Goal: Task Accomplishment & Management: Manage account settings

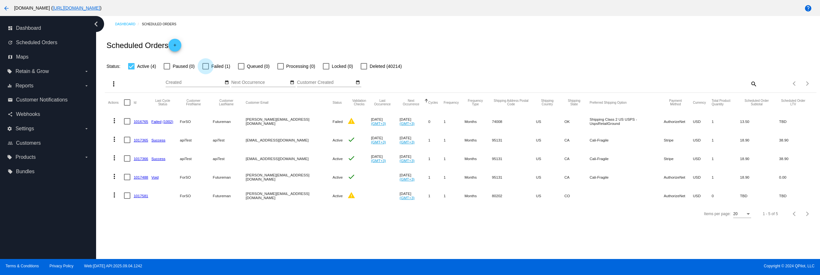
click at [220, 42] on div "Scheduled Orders add" at bounding box center [460, 45] width 711 height 26
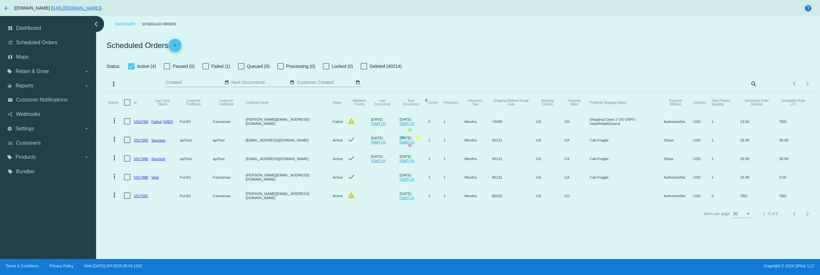
click at [207, 93] on mat-table "Actions Id Last Cycle Status Customer FirstName Customer LastName Customer Emai…" at bounding box center [460, 149] width 711 height 112
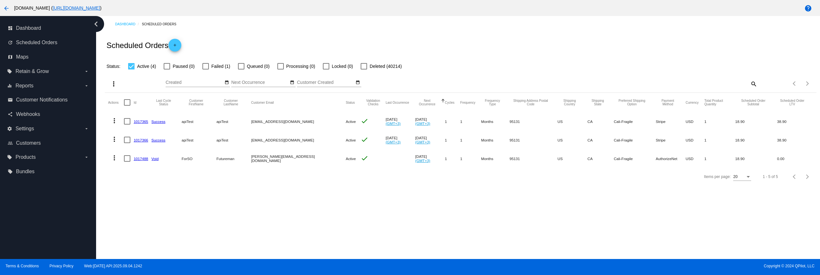
click at [207, 65] on div at bounding box center [205, 66] width 6 height 6
click at [206, 69] on input "Failed (1)" at bounding box center [205, 69] width 0 height 0
checkbox input "true"
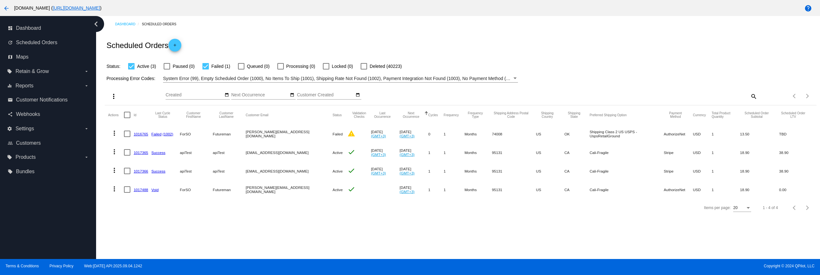
click at [125, 115] on div at bounding box center [127, 115] width 6 height 6
click at [127, 118] on input "checkbox" at bounding box center [127, 118] width 0 height 0
checkbox input "true"
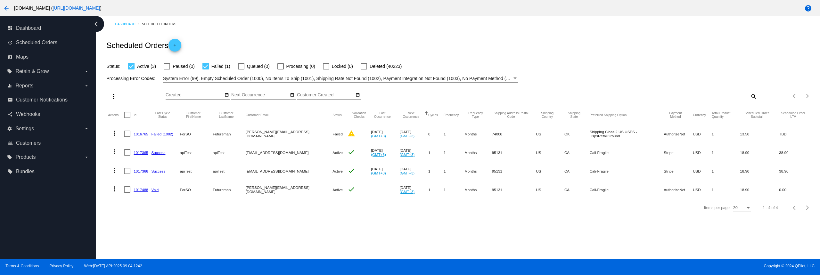
checkbox input "true"
click at [114, 100] on button "more_vert" at bounding box center [112, 96] width 13 height 13
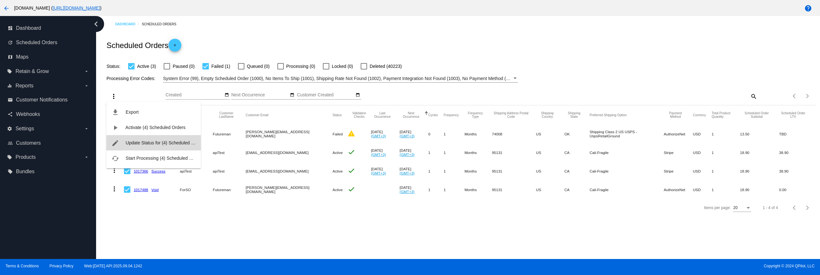
click at [147, 143] on span "Update Status for (4) Scheduled Orders" at bounding box center [164, 142] width 79 height 5
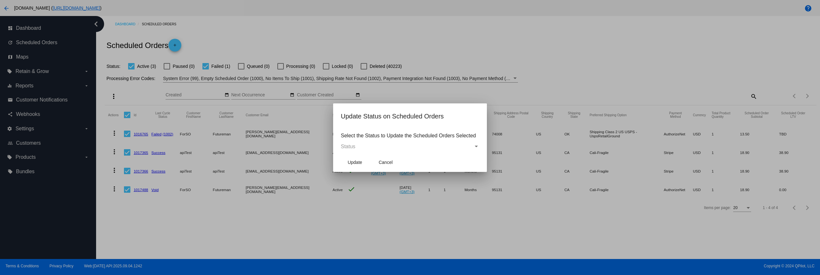
drag, startPoint x: 360, startPoint y: 138, endPoint x: 359, endPoint y: 146, distance: 8.1
click at [360, 138] on p "Select the Status to Update the Scheduled Orders Selected" at bounding box center [410, 136] width 138 height 6
click at [359, 146] on div "Status" at bounding box center [407, 147] width 133 height 6
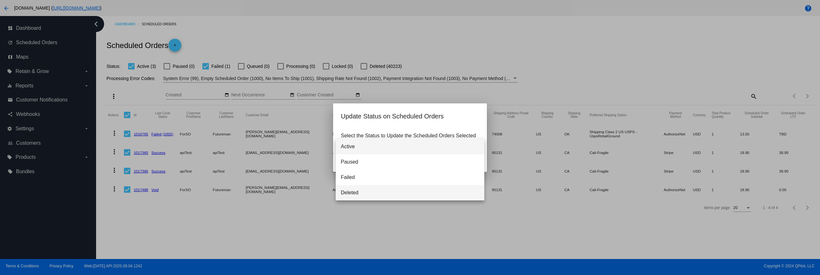
click at [365, 190] on span "Deleted" at bounding box center [410, 192] width 138 height 15
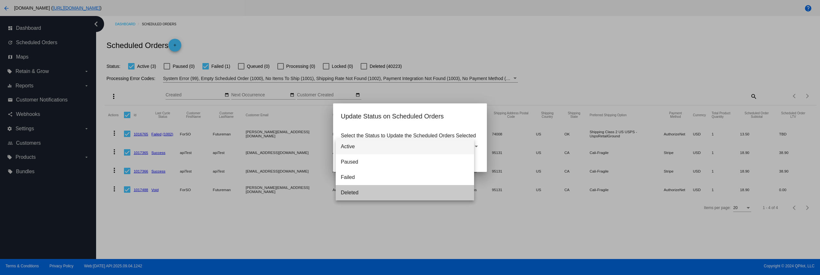
click at [354, 162] on span "Update" at bounding box center [354, 162] width 14 height 5
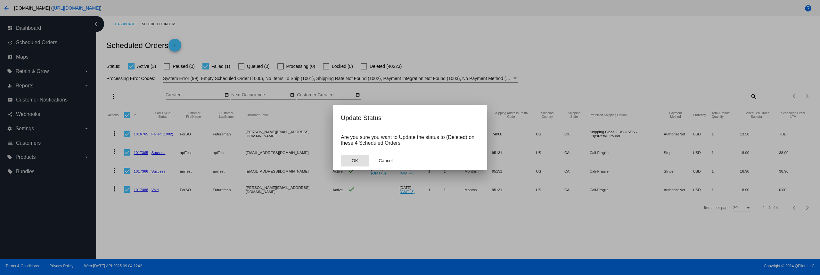
click at [353, 166] on button "OK" at bounding box center [355, 161] width 28 height 12
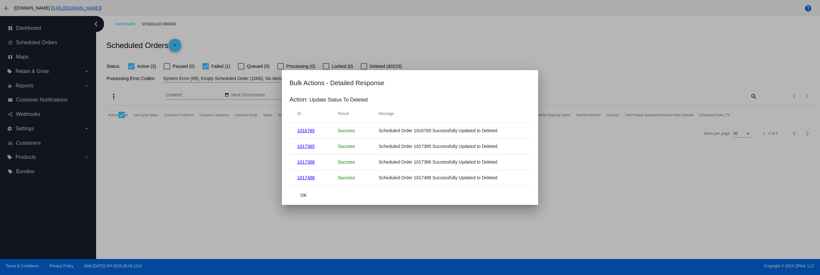
drag, startPoint x: 577, startPoint y: 70, endPoint x: 527, endPoint y: 88, distance: 53.2
click at [577, 69] on div at bounding box center [410, 137] width 820 height 275
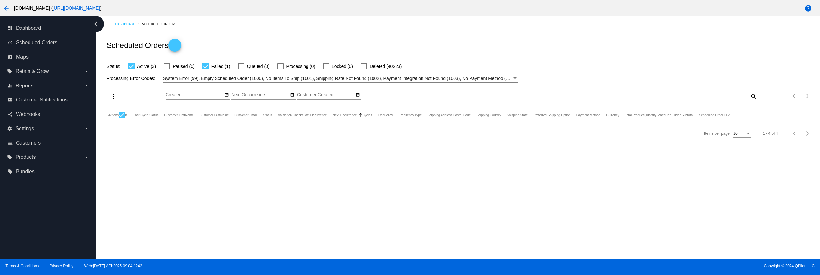
click at [211, 66] on span "Failed (1)" at bounding box center [220, 66] width 19 height 8
click at [206, 69] on input "Failed (1)" at bounding box center [205, 69] width 0 height 0
checkbox input "false"
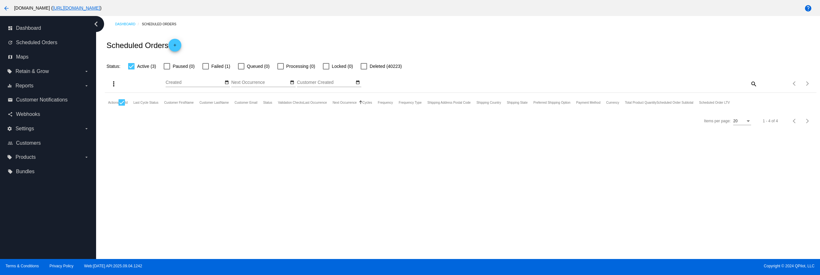
drag, startPoint x: 226, startPoint y: 49, endPoint x: 238, endPoint y: 46, distance: 11.7
click at [227, 47] on div "Scheduled Orders add" at bounding box center [460, 45] width 711 height 26
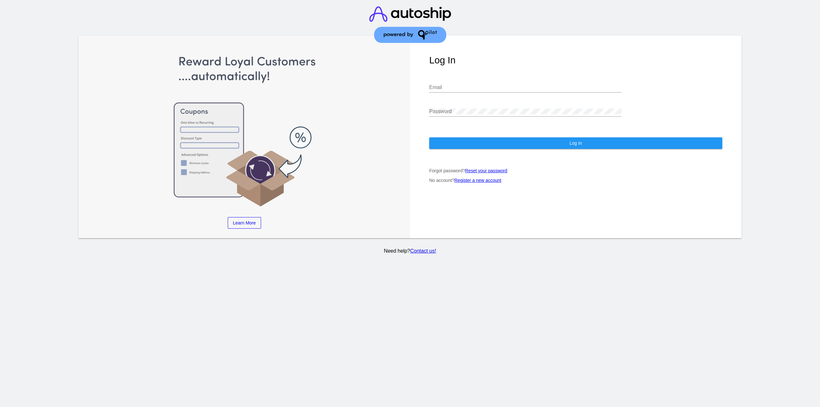
click at [444, 86] on input "Email" at bounding box center [525, 88] width 192 height 6
type input "viny@qpilot.cloud"
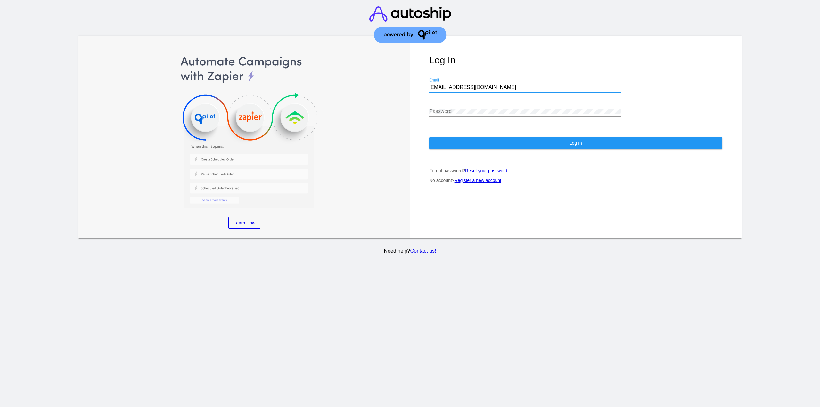
click at [468, 115] on div "Password" at bounding box center [525, 109] width 192 height 14
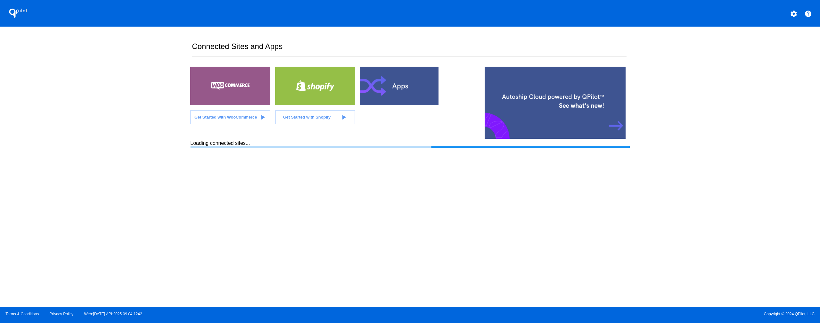
drag, startPoint x: 467, startPoint y: 322, endPoint x: 466, endPoint y: 307, distance: 14.5
click at [466, 307] on div "Terms & Conditions Privacy Policy Web:1.5.19 API:2025.09.04.1242 Copyright © 20…" at bounding box center [410, 315] width 820 height 16
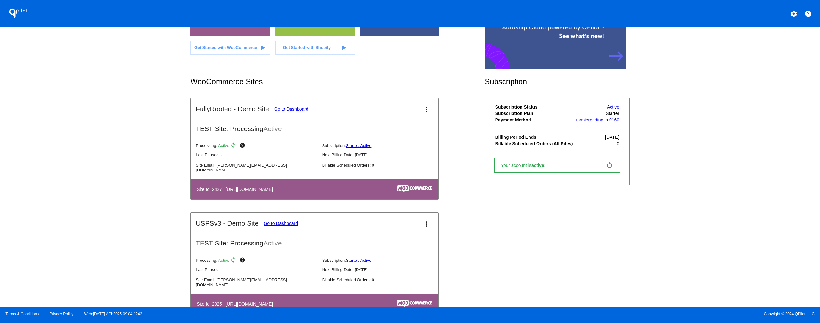
scroll to position [90, 0]
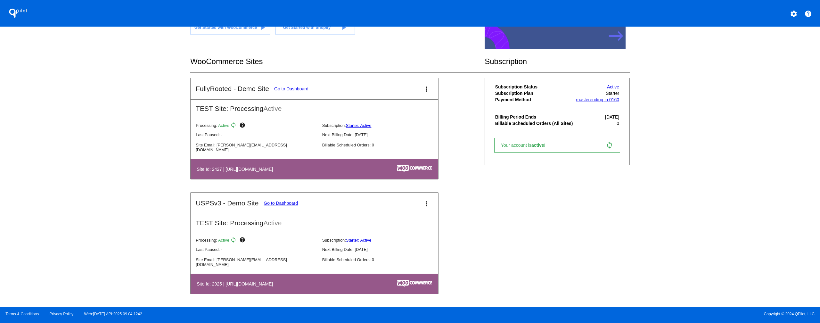
click at [297, 88] on link "Go to Dashboard" at bounding box center [291, 88] width 34 height 5
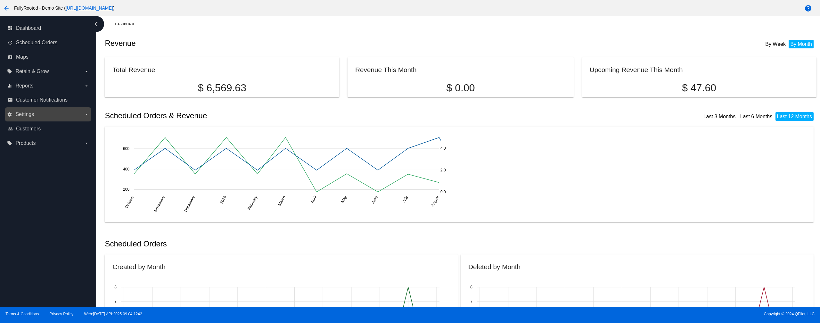
click at [60, 117] on label "settings Settings arrow_drop_down" at bounding box center [48, 114] width 82 height 10
click at [0, 0] on input "settings Settings arrow_drop_down" at bounding box center [0, 0] width 0 height 0
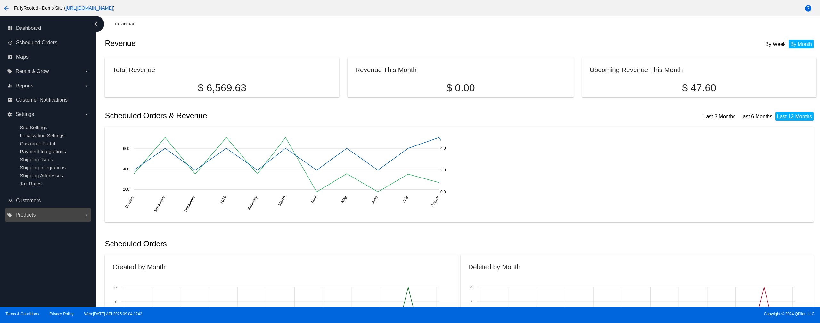
click at [63, 213] on label "local_offer Products arrow_drop_down" at bounding box center [48, 215] width 82 height 10
click at [0, 0] on input "local_offer Products arrow_drop_down" at bounding box center [0, 0] width 0 height 0
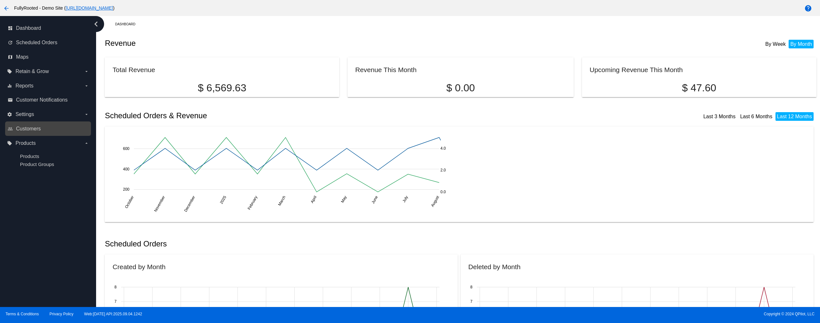
click at [49, 125] on link "people_outline Customers" at bounding box center [48, 129] width 81 height 10
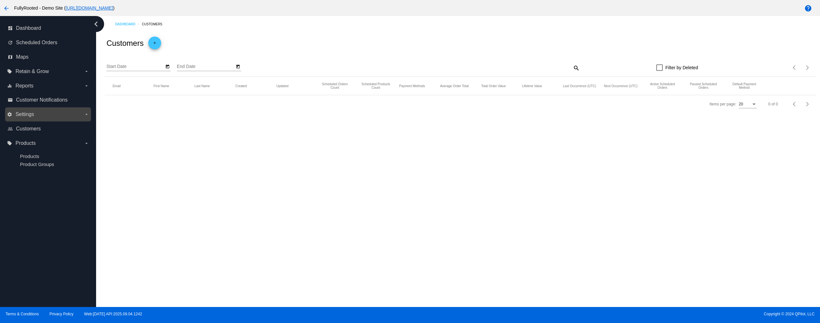
click at [50, 111] on label "settings Settings arrow_drop_down" at bounding box center [48, 114] width 82 height 10
click at [0, 0] on input "settings Settings arrow_drop_down" at bounding box center [0, 0] width 0 height 0
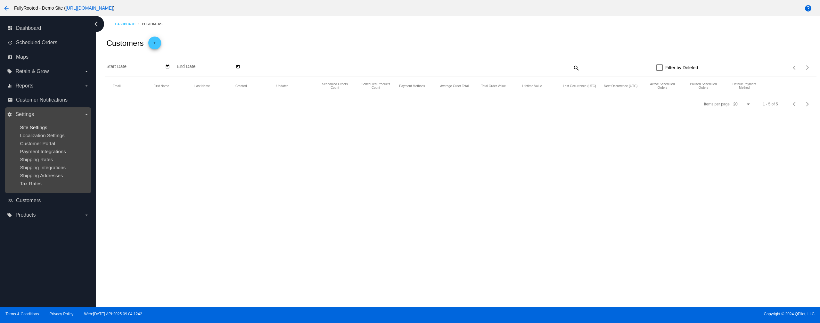
click at [39, 128] on span "Site Settings" at bounding box center [33, 127] width 27 height 5
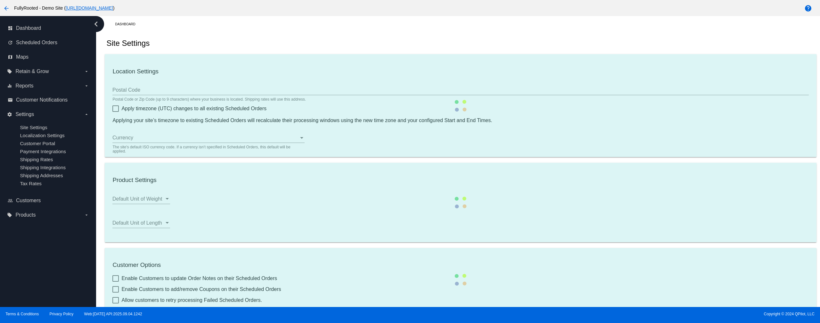
type input "00:00"
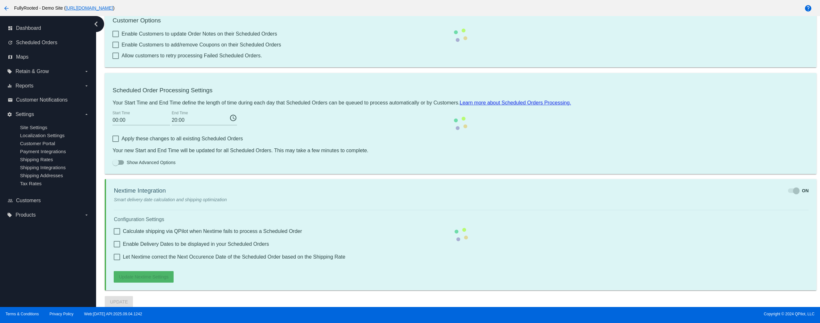
scroll to position [269, 0]
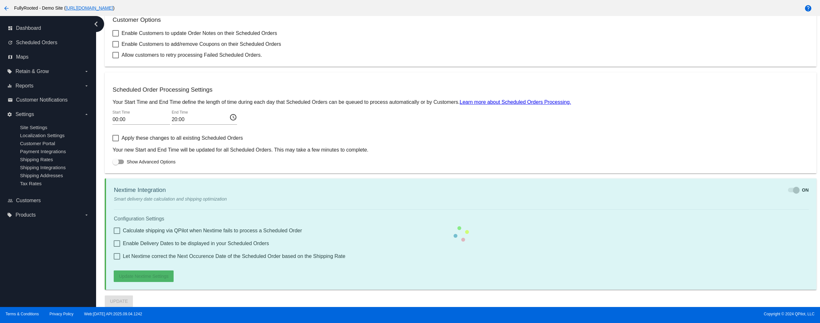
checkbox input "true"
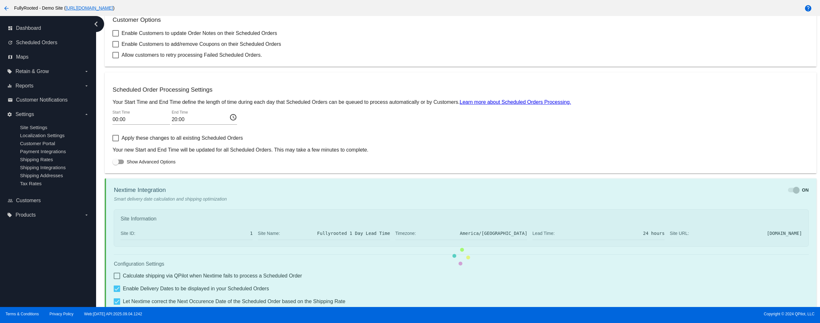
checkbox input "true"
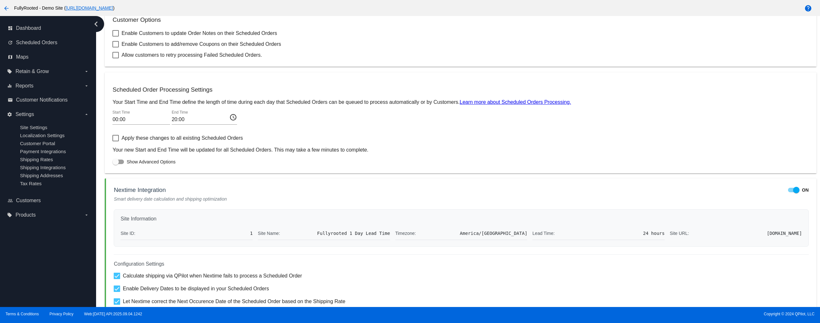
click at [247, 235] on div "Site ID: 1" at bounding box center [186, 233] width 132 height 13
drag, startPoint x: 250, startPoint y: 233, endPoint x: 254, endPoint y: 232, distance: 3.9
click at [253, 232] on div "Site ID: 1 Site Name: Fullyrooted 1 Day Lead Time Timezone: America/Denver Lead…" at bounding box center [460, 233] width 681 height 13
click at [235, 234] on div "Site ID: 1" at bounding box center [186, 233] width 132 height 13
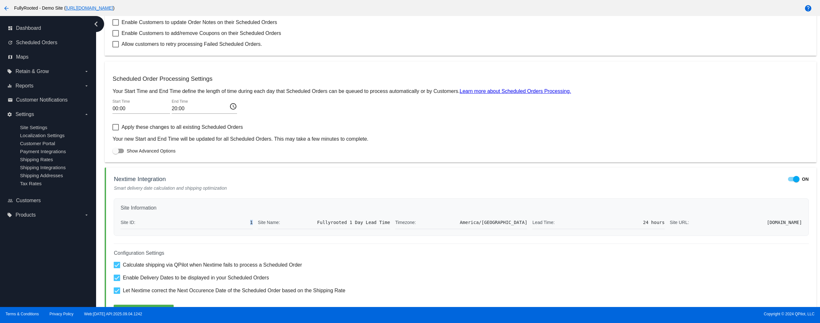
scroll to position [314, 0]
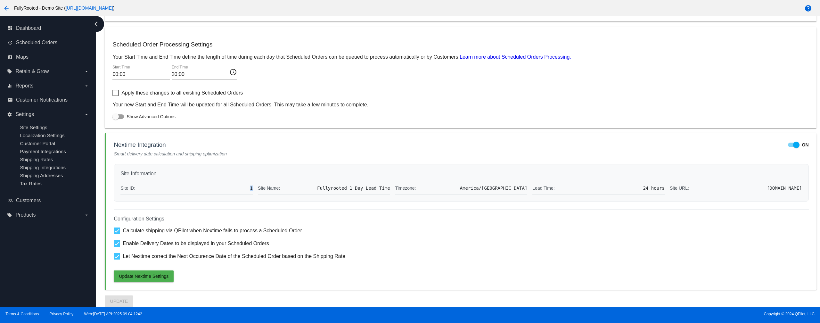
drag, startPoint x: 235, startPoint y: 190, endPoint x: 241, endPoint y: 189, distance: 6.8
click at [234, 190] on div "Site ID: 1" at bounding box center [186, 188] width 132 height 13
click at [247, 187] on div "Site ID: 1" at bounding box center [186, 188] width 132 height 13
click at [260, 200] on div "Site Information Site ID: 1 Site Name: Fullyrooted 1 Day Lead Time Timezone: Am…" at bounding box center [461, 182] width 694 height 37
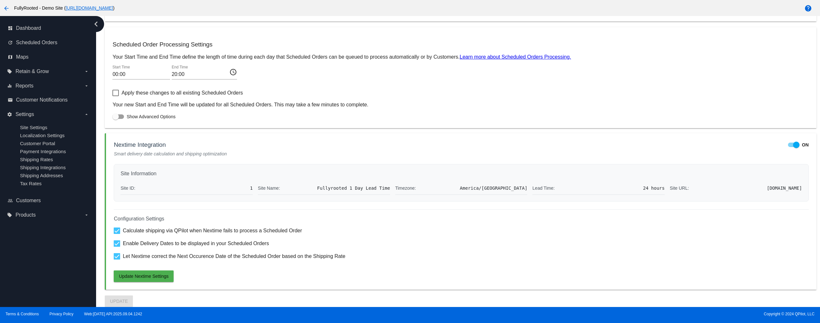
click at [242, 195] on div "Site Information Site ID: 1 Site Name: Fullyrooted 1 Day Lead Time Timezone: Am…" at bounding box center [461, 182] width 694 height 37
click at [252, 191] on div "Site ID: 1 Site Name: Fullyrooted 1 Day Lead Time Timezone: America/Denver Lead…" at bounding box center [460, 188] width 681 height 13
click at [252, 189] on div "Site ID: 1 Site Name: Fullyrooted 1 Day Lead Time Timezone: America/Denver Lead…" at bounding box center [460, 188] width 681 height 13
click at [246, 188] on div "Site ID: 1" at bounding box center [186, 188] width 132 height 13
drag, startPoint x: 250, startPoint y: 188, endPoint x: 256, endPoint y: 189, distance: 6.1
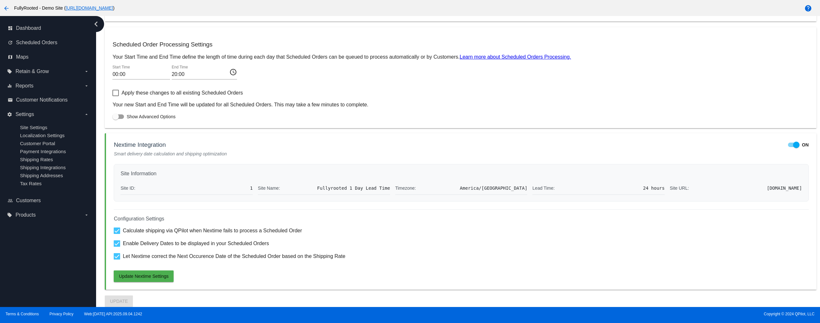
click at [251, 188] on span "1" at bounding box center [251, 187] width 3 height 5
drag, startPoint x: 329, startPoint y: 198, endPoint x: 329, endPoint y: 193, distance: 5.1
click at [330, 197] on div "Site Information Site ID: 1 Site Name: Fullyrooted 1 Day Lead Time Timezone: Am…" at bounding box center [461, 182] width 694 height 37
click at [378, 223] on div "Configuration Settings Calculate shipping via QPilot when Nextime fails to proc…" at bounding box center [461, 245] width 694 height 73
click at [33, 212] on span "Products" at bounding box center [25, 215] width 20 height 6
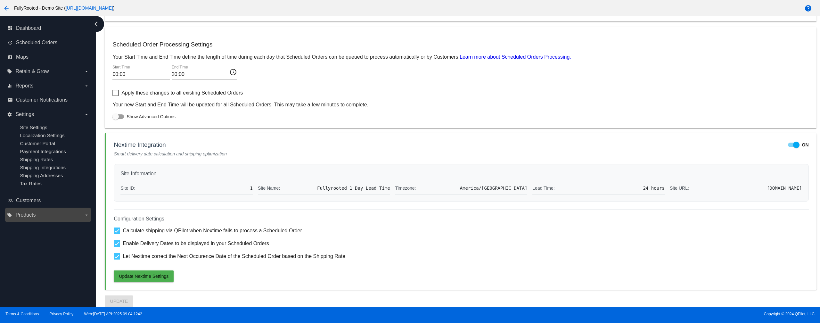
click at [0, 0] on input "local_offer Products arrow_drop_down" at bounding box center [0, 0] width 0 height 0
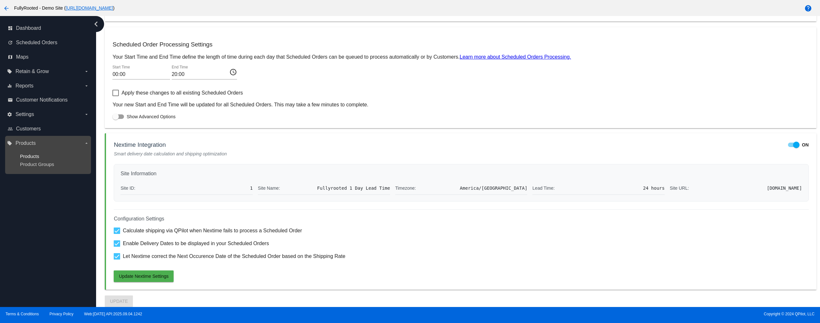
click at [36, 155] on span "Products" at bounding box center [29, 155] width 19 height 5
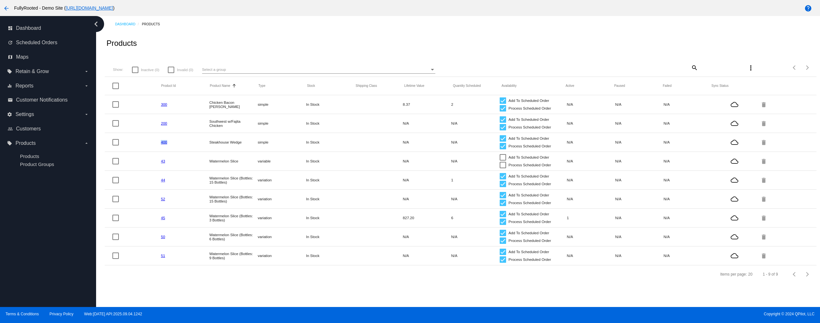
drag, startPoint x: 171, startPoint y: 140, endPoint x: 153, endPoint y: 137, distance: 18.1
click at [151, 139] on mat-row "400 Steakhouse Wedge simple In Stock N/A N/A Add To Scheduled Order Process Sch…" at bounding box center [460, 142] width 711 height 19
click at [151, 119] on mat-row "200 Southwest w/Fajita Chicken simple In Stock N/A N/A Add To Scheduled Order P…" at bounding box center [460, 123] width 711 height 19
click at [155, 99] on mat-row "300 Chicken Bacon Cobb simple In Stock 8.37 2 Add To Scheduled Order Process Sc…" at bounding box center [460, 104] width 711 height 19
click at [177, 125] on mat-cell "200" at bounding box center [185, 122] width 48 height 7
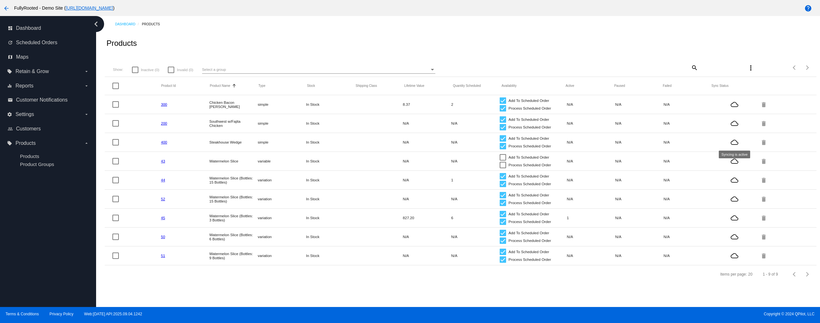
drag, startPoint x: 154, startPoint y: 102, endPoint x: 743, endPoint y: 149, distance: 590.2
click at [743, 149] on mat-table "Product Id Product Name Sorted by ProductName ascending Type Stock Shipping Cla…" at bounding box center [460, 171] width 711 height 188
click at [323, 45] on div "Products" at bounding box center [460, 43] width 711 height 22
drag, startPoint x: 238, startPoint y: 161, endPoint x: 193, endPoint y: 162, distance: 44.8
click at [193, 162] on mat-row "43 Watermelon Slice variable In Stock N/A N/A Add To Scheduled Order Process Sc…" at bounding box center [460, 161] width 711 height 19
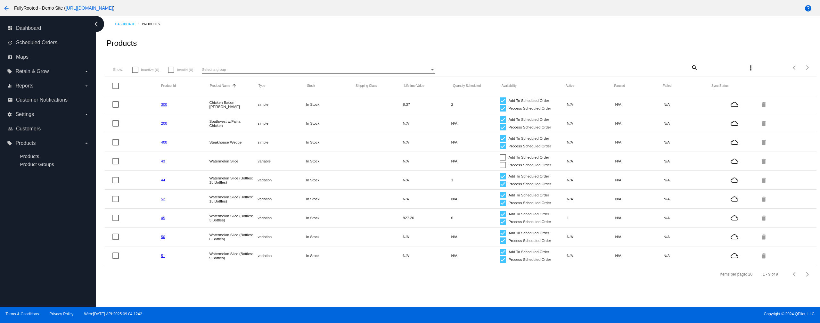
click at [339, 46] on div "Products" at bounding box center [460, 43] width 711 height 22
click at [30, 41] on span "Scheduled Orders" at bounding box center [36, 43] width 41 height 6
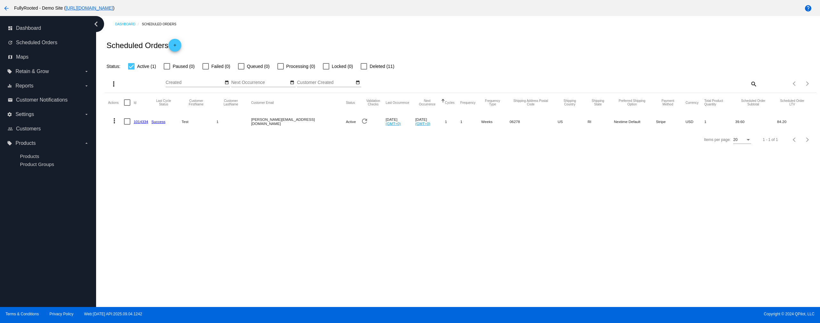
click at [328, 40] on div "Scheduled Orders add" at bounding box center [460, 45] width 711 height 26
